Goal: Use online tool/utility: Utilize a website feature to perform a specific function

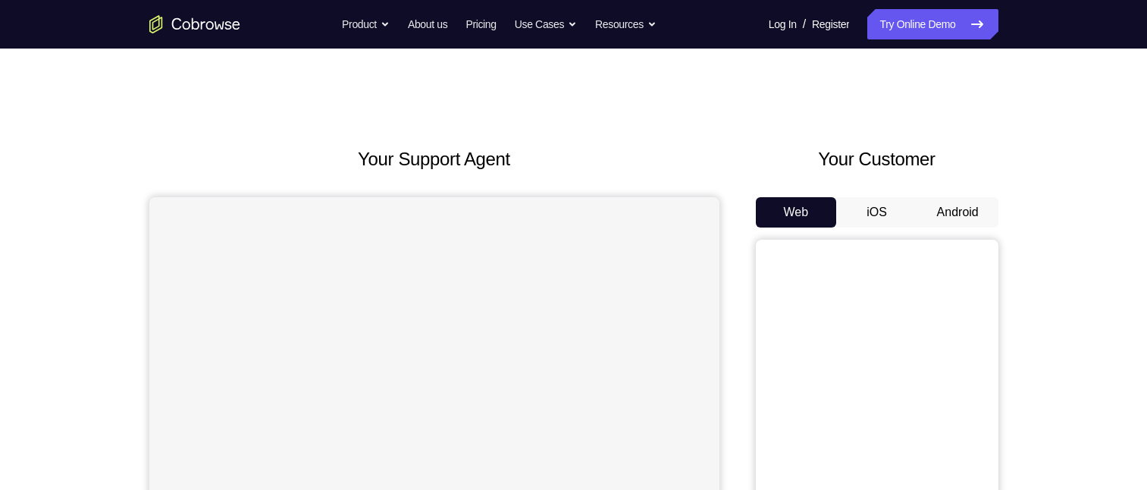
scroll to position [76, 0]
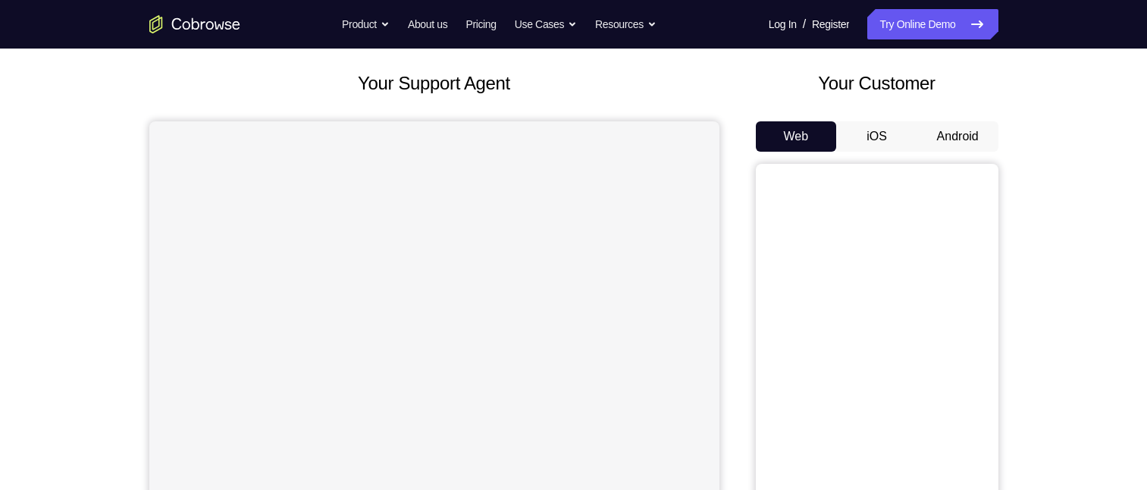
click at [953, 136] on button "Android" at bounding box center [957, 136] width 81 height 30
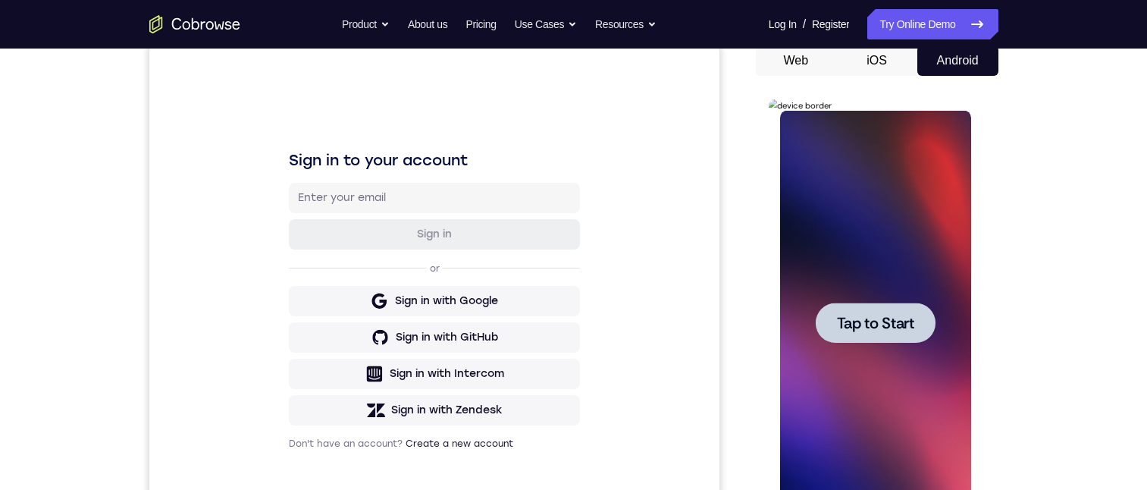
scroll to position [0, 0]
click at [887, 315] on span "Tap to Start" at bounding box center [875, 322] width 77 height 15
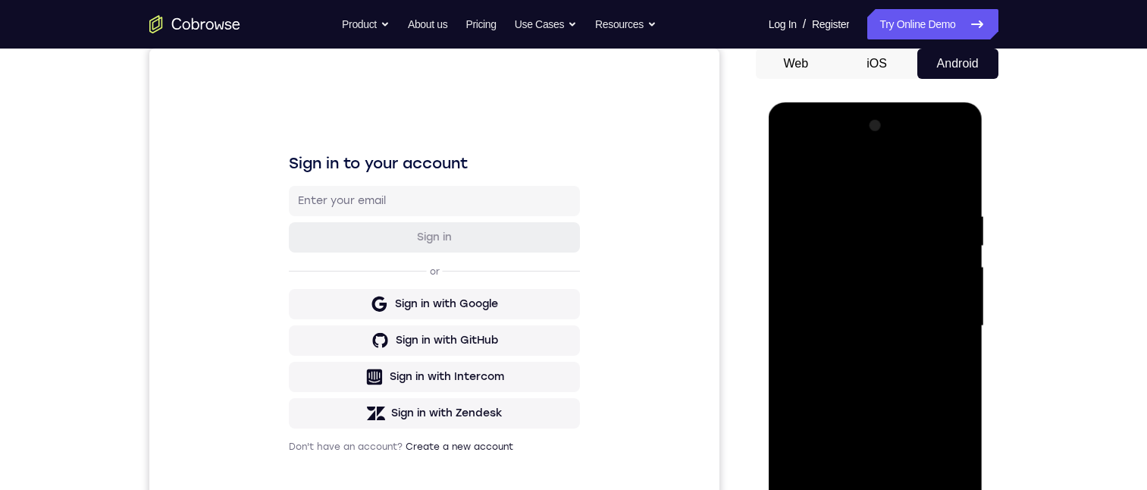
scroll to position [227, 0]
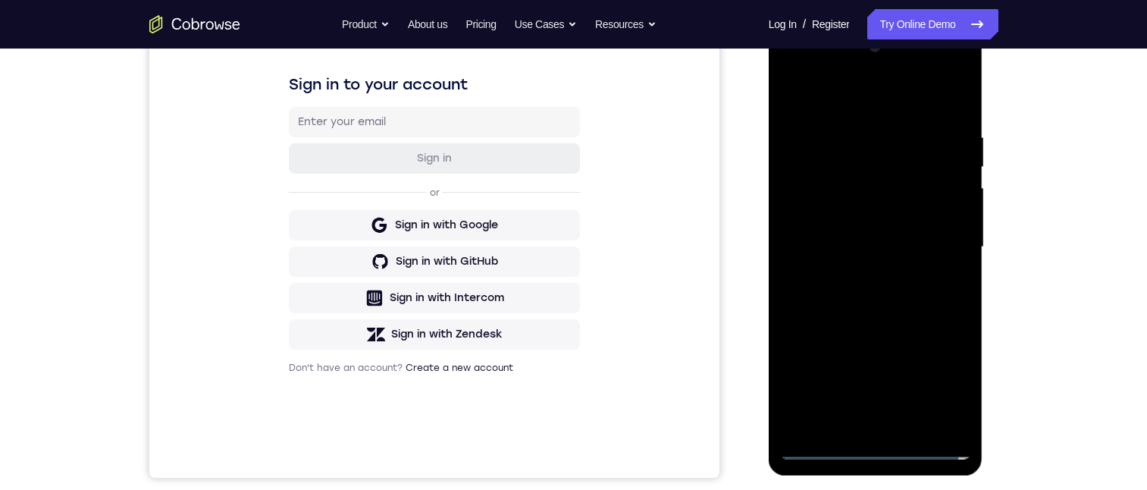
click at [878, 452] on div at bounding box center [875, 247] width 191 height 425
click at [948, 381] on div at bounding box center [875, 247] width 191 height 425
click at [854, 96] on div at bounding box center [875, 247] width 191 height 425
click at [938, 236] on div at bounding box center [875, 247] width 191 height 425
click at [864, 428] on div at bounding box center [875, 247] width 191 height 425
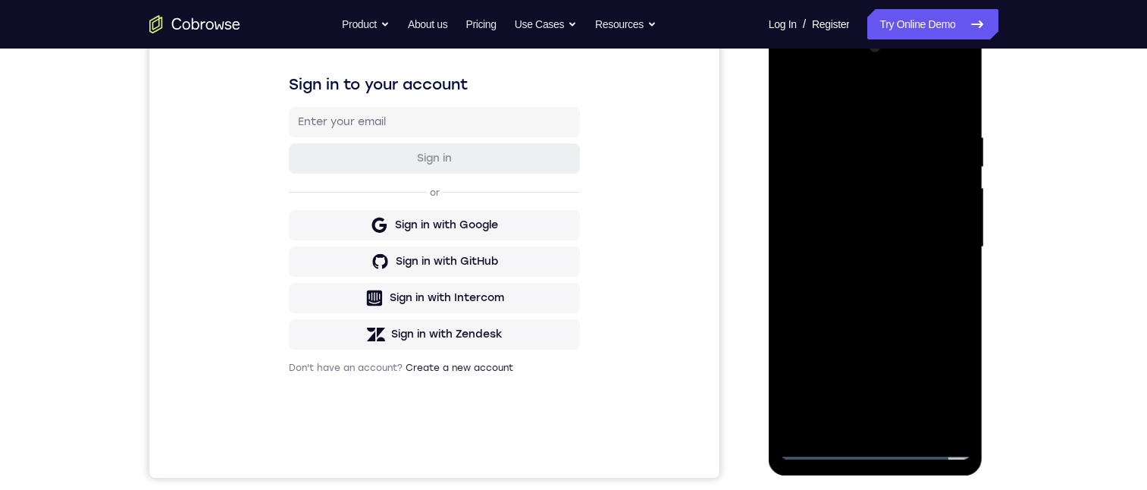
click at [870, 229] on div at bounding box center [875, 247] width 191 height 425
click at [848, 224] on div at bounding box center [875, 247] width 191 height 425
click at [842, 248] on div at bounding box center [875, 247] width 191 height 425
click at [900, 288] on div at bounding box center [875, 247] width 191 height 425
click at [940, 99] on div at bounding box center [875, 247] width 191 height 425
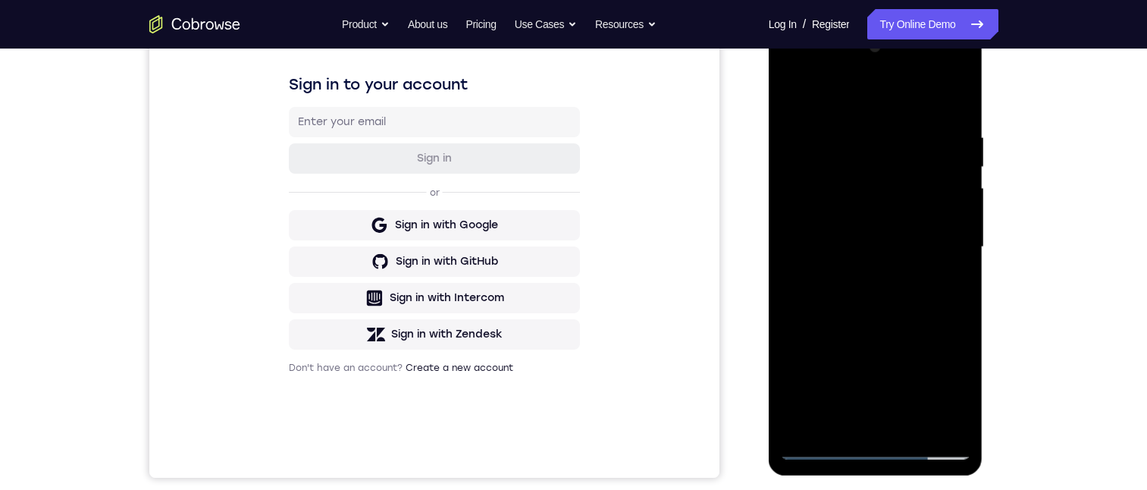
click at [955, 96] on div at bounding box center [875, 247] width 191 height 425
click at [879, 130] on div at bounding box center [875, 247] width 191 height 425
click at [904, 144] on div at bounding box center [875, 247] width 191 height 425
click at [907, 169] on div at bounding box center [875, 247] width 191 height 425
click at [906, 119] on div at bounding box center [875, 247] width 191 height 425
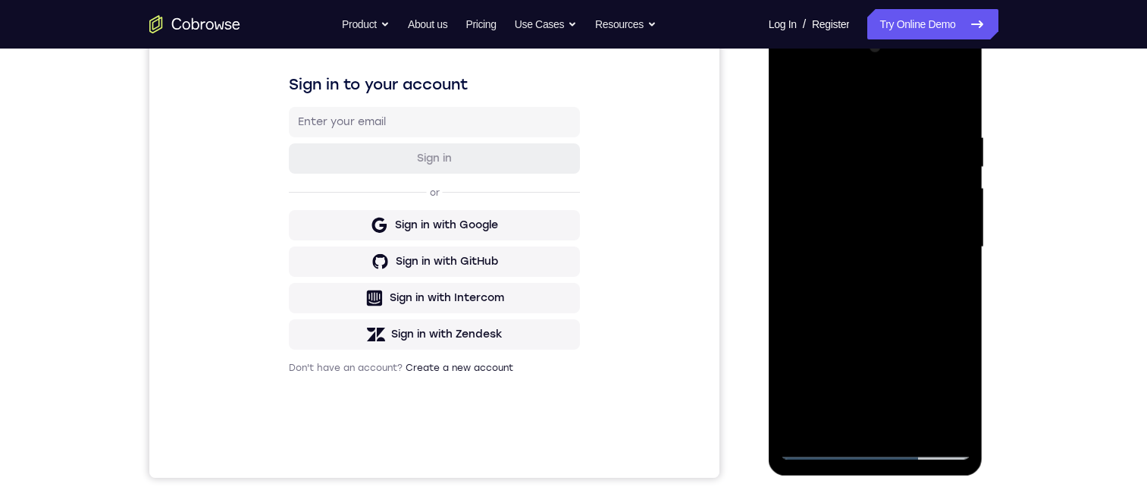
click at [847, 121] on div at bounding box center [875, 247] width 191 height 425
click at [804, 139] on div at bounding box center [875, 247] width 191 height 425
drag, startPoint x: 795, startPoint y: 133, endPoint x: 797, endPoint y: 142, distance: 9.4
click at [796, 141] on div at bounding box center [875, 247] width 191 height 425
click at [910, 427] on div at bounding box center [875, 247] width 191 height 425
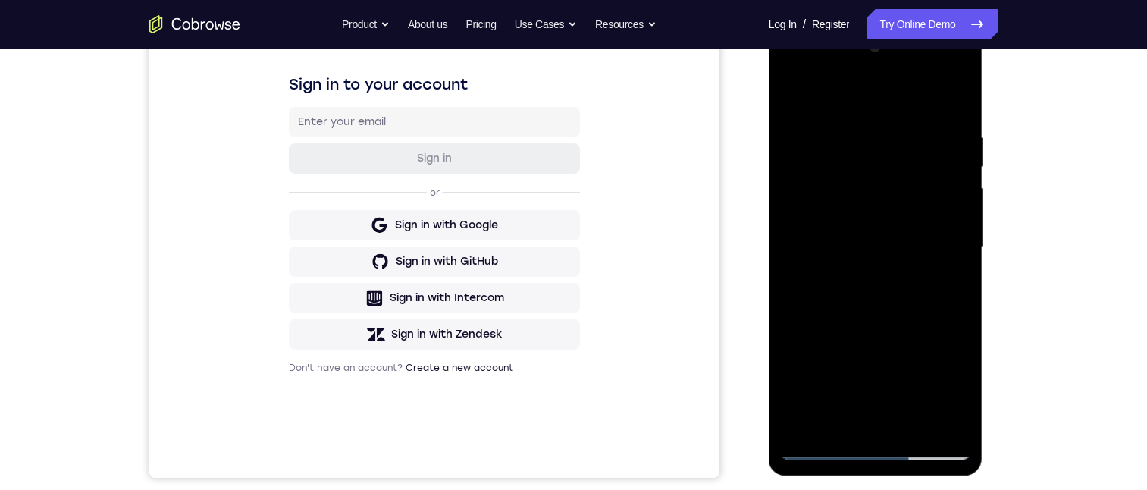
click at [886, 330] on div at bounding box center [875, 247] width 191 height 425
click at [866, 211] on div at bounding box center [875, 247] width 191 height 425
click at [787, 97] on div at bounding box center [875, 247] width 191 height 425
click at [838, 111] on div at bounding box center [875, 247] width 191 height 425
click at [873, 192] on div at bounding box center [875, 247] width 191 height 425
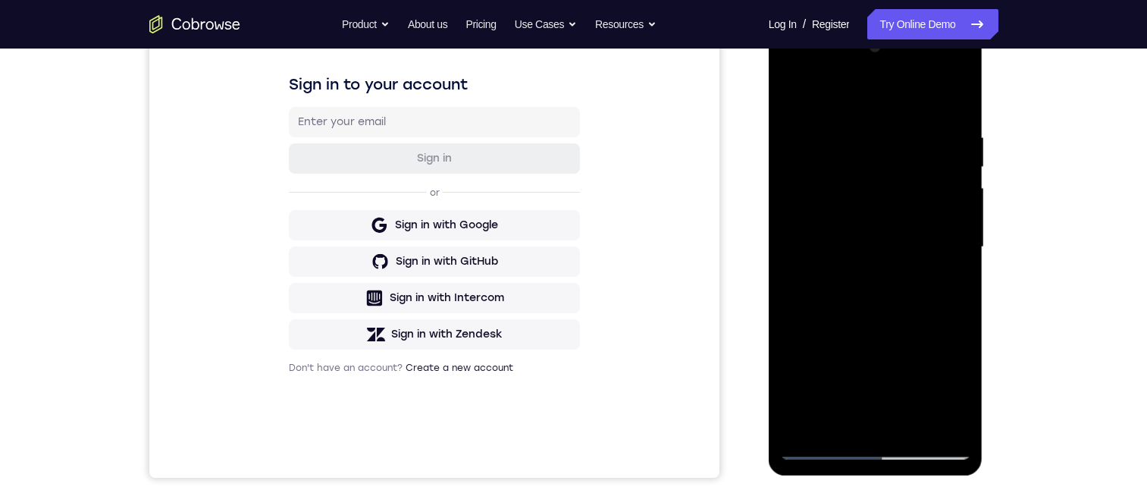
click at [838, 415] on div at bounding box center [875, 247] width 191 height 425
click at [949, 284] on div at bounding box center [875, 247] width 191 height 425
click at [795, 102] on div at bounding box center [875, 247] width 191 height 425
click at [836, 130] on div at bounding box center [875, 247] width 191 height 425
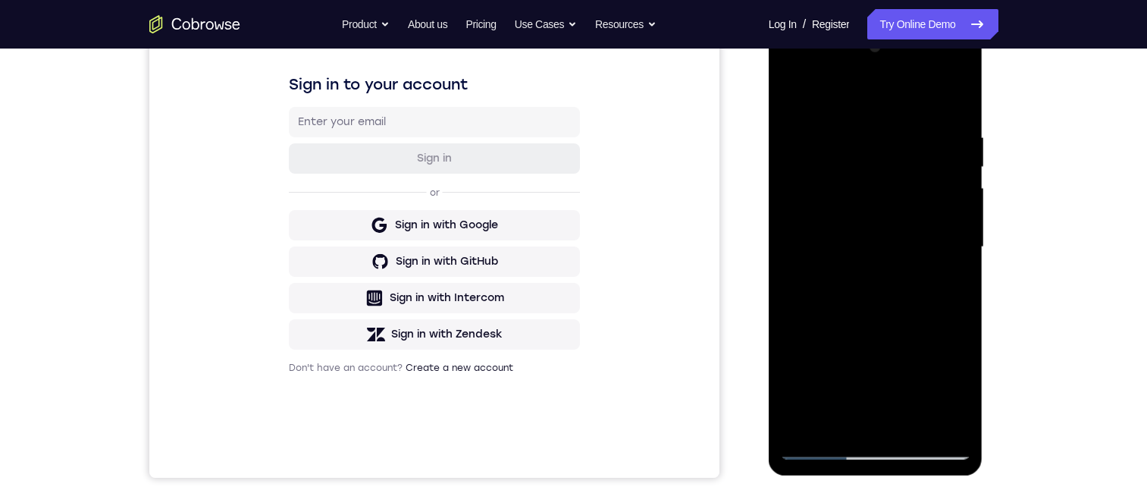
click at [935, 415] on div at bounding box center [875, 247] width 191 height 425
click at [971, 252] on div at bounding box center [876, 250] width 215 height 452
click at [949, 333] on div at bounding box center [875, 247] width 191 height 425
click at [949, 334] on div at bounding box center [875, 247] width 191 height 425
click at [947, 334] on div at bounding box center [875, 247] width 191 height 425
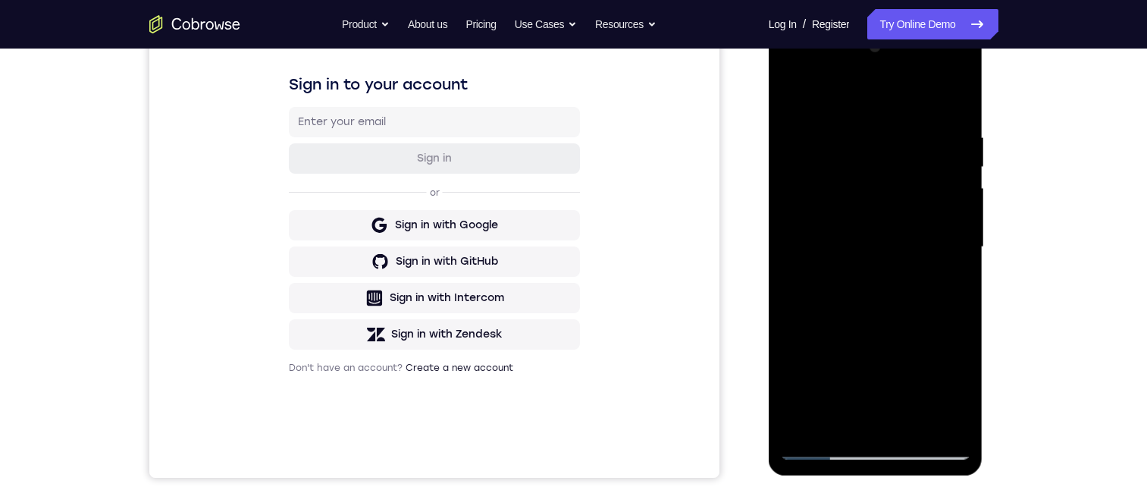
click at [947, 334] on div at bounding box center [875, 247] width 191 height 425
click at [928, 284] on div at bounding box center [875, 247] width 191 height 425
click at [934, 279] on div at bounding box center [875, 247] width 191 height 425
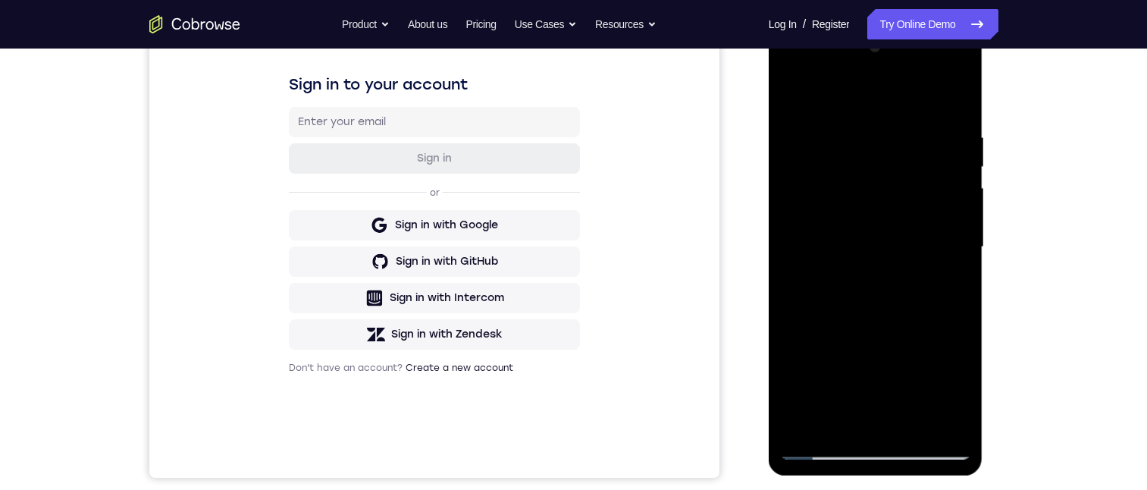
click at [934, 280] on div at bounding box center [875, 247] width 191 height 425
drag, startPoint x: 934, startPoint y: 280, endPoint x: 1784, endPoint y: 267, distance: 849.9
click at [934, 280] on div at bounding box center [875, 247] width 191 height 425
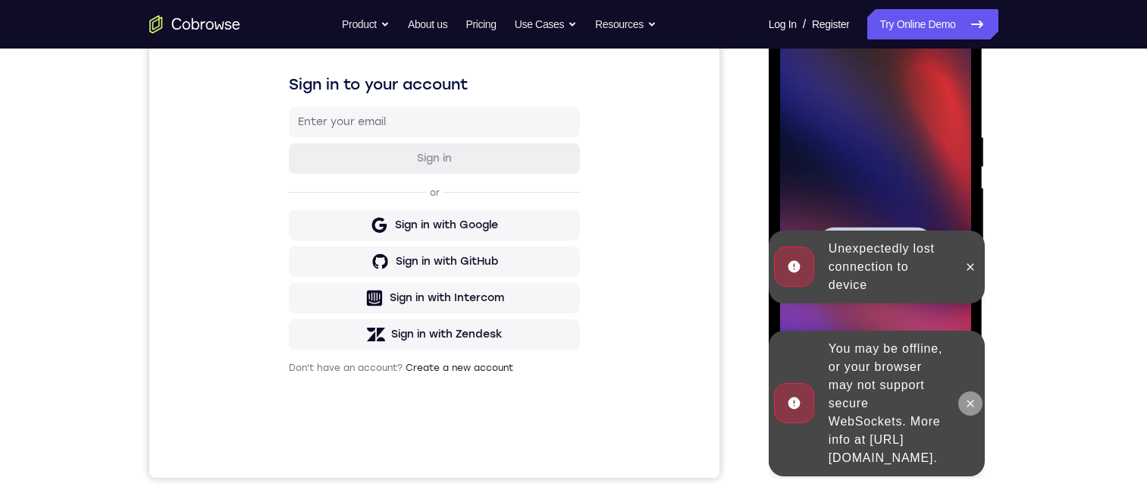
click at [965, 397] on icon at bounding box center [970, 403] width 12 height 12
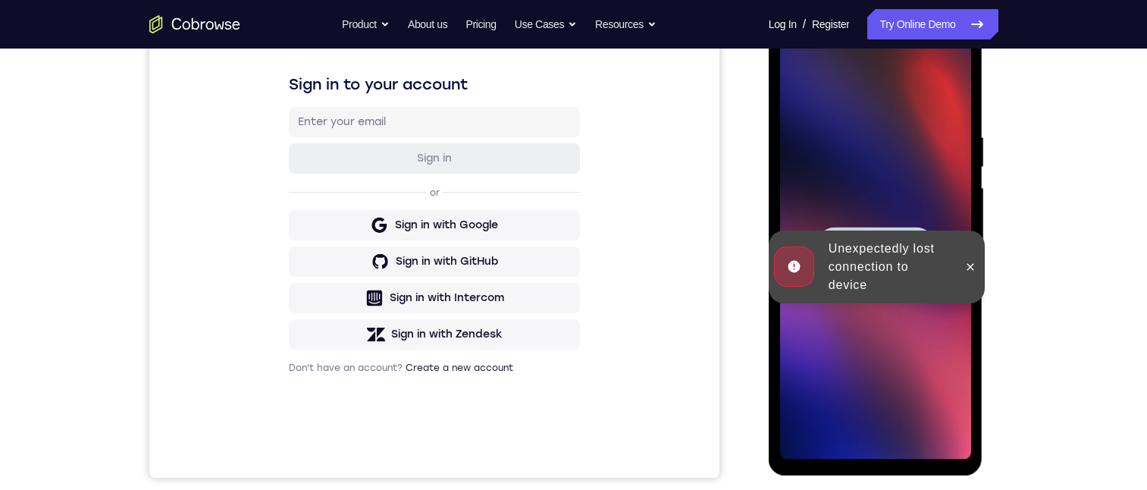
click at [967, 272] on div at bounding box center [875, 247] width 191 height 425
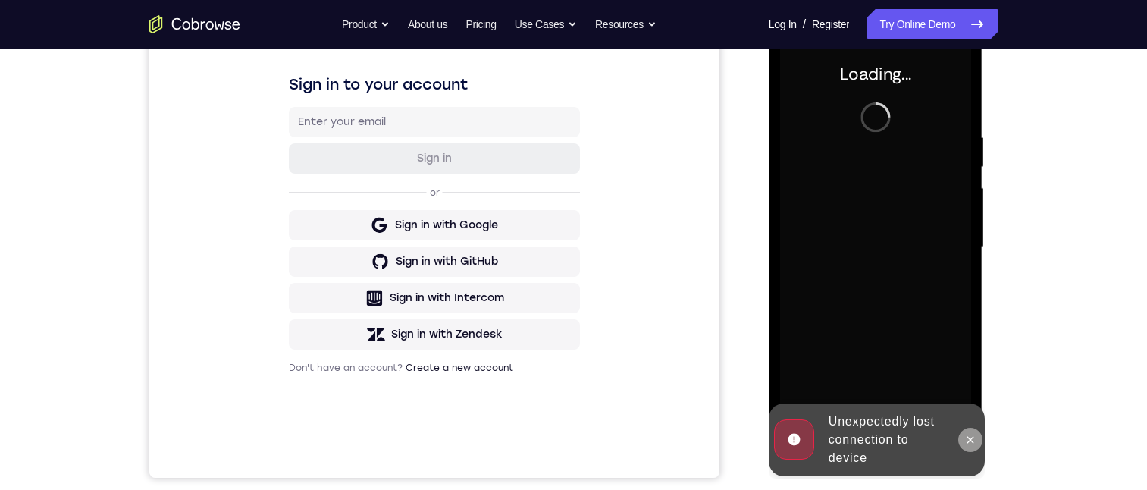
click at [970, 436] on icon at bounding box center [970, 440] width 12 height 12
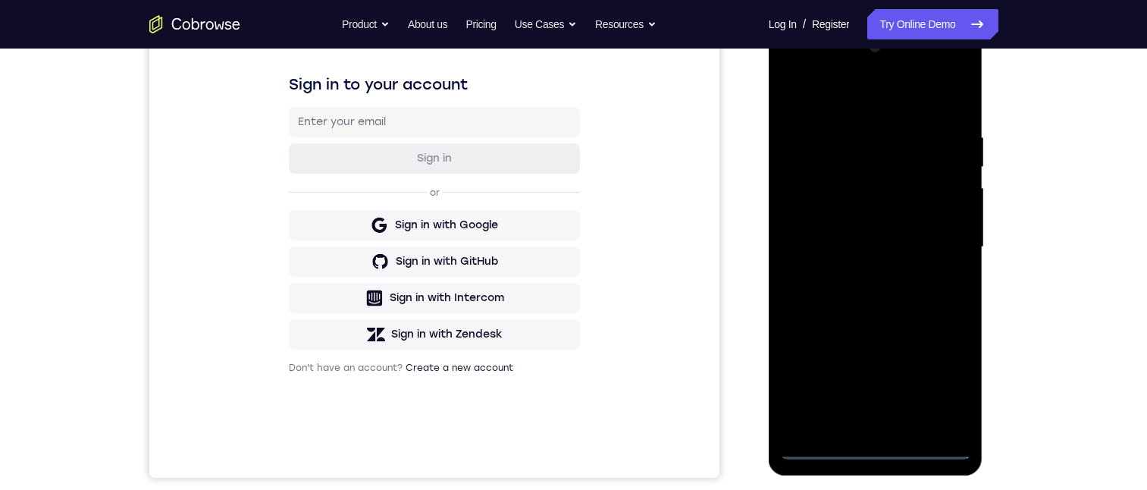
click at [880, 446] on div at bounding box center [875, 247] width 191 height 425
click at [946, 377] on div at bounding box center [875, 247] width 191 height 425
click at [805, 93] on div at bounding box center [875, 247] width 191 height 425
click at [937, 243] on div at bounding box center [875, 247] width 191 height 425
click at [855, 281] on div at bounding box center [875, 247] width 191 height 425
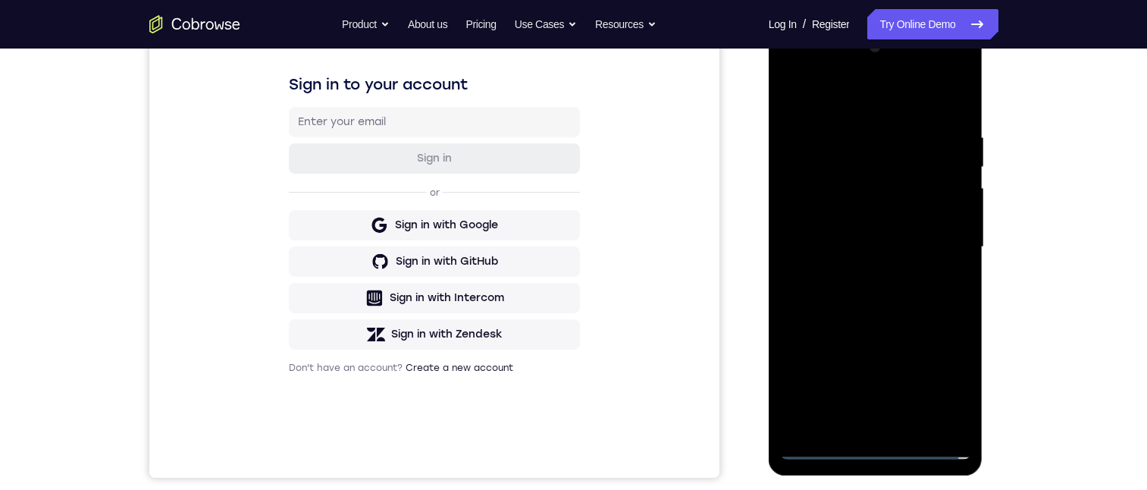
click at [861, 240] on div at bounding box center [875, 247] width 191 height 425
click at [854, 205] on div at bounding box center [875, 247] width 191 height 425
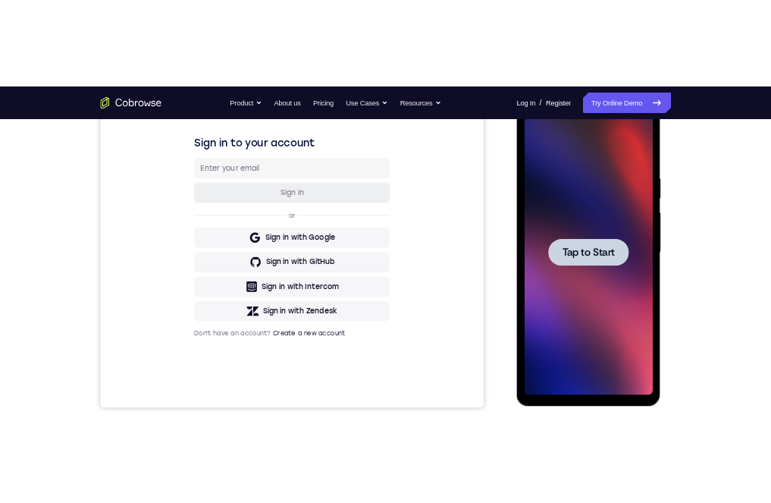
scroll to position [0, 0]
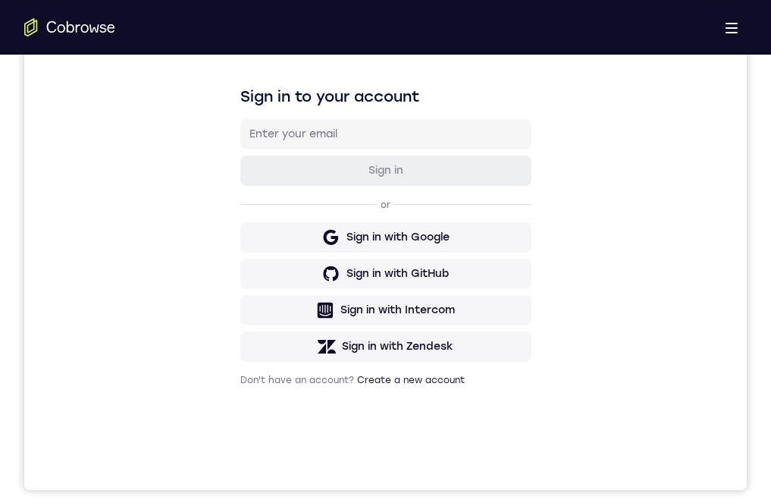
drag, startPoint x: 434, startPoint y: 773, endPoint x: 371, endPoint y: 782, distance: 63.6
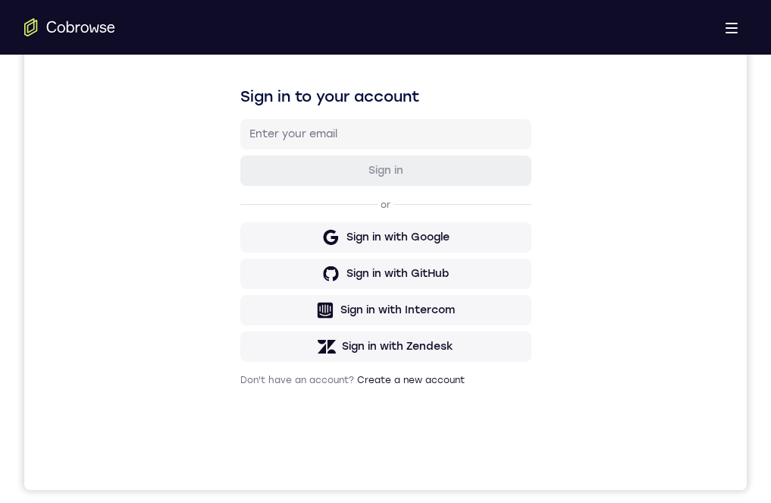
drag, startPoint x: 432, startPoint y: 775, endPoint x: 321, endPoint y: 766, distance: 111.8
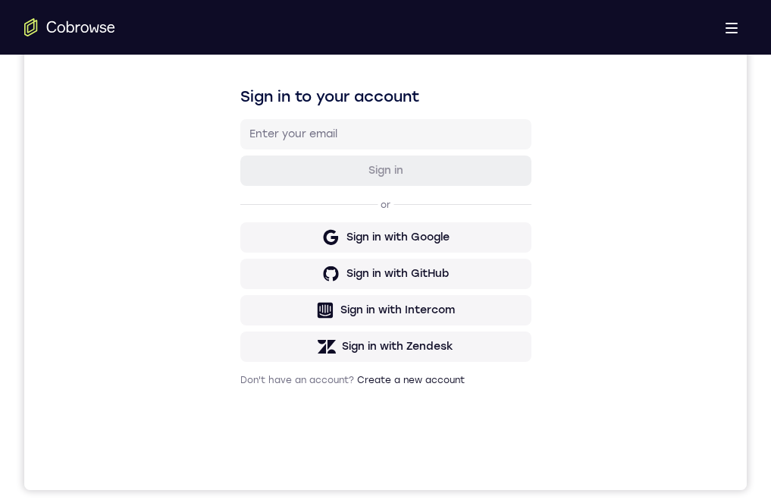
drag, startPoint x: 457, startPoint y: 873, endPoint x: 465, endPoint y: 934, distance: 61.1
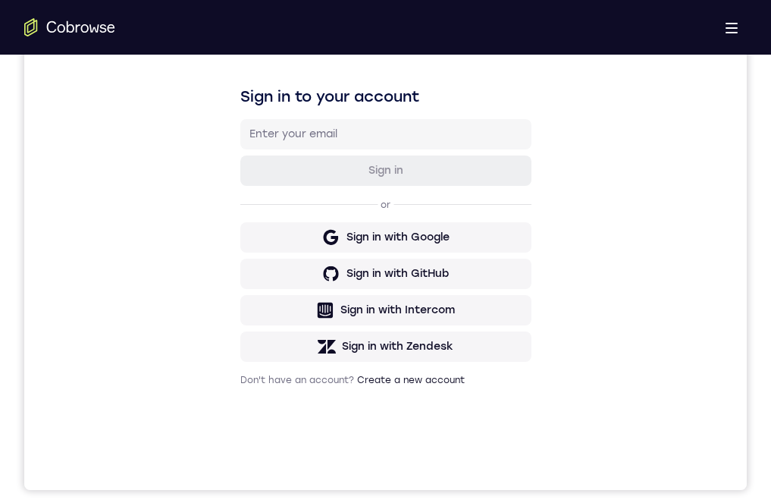
drag, startPoint x: 458, startPoint y: 927, endPoint x: 450, endPoint y: 919, distance: 11.3
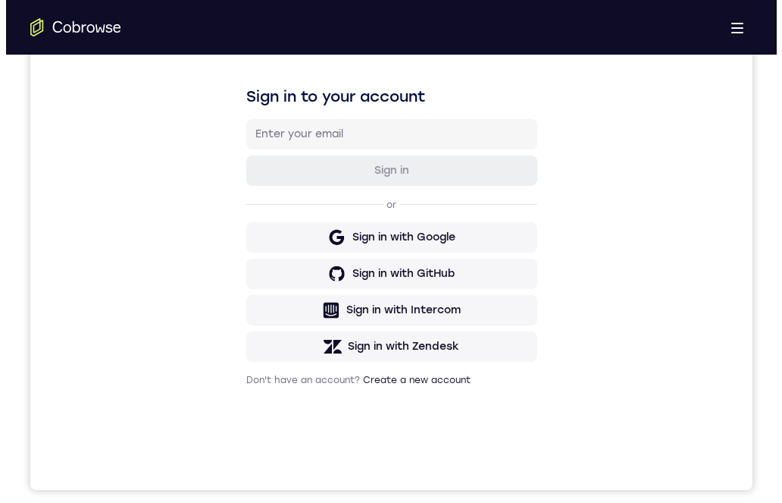
scroll to position [0, 0]
